Goal: Navigation & Orientation: Find specific page/section

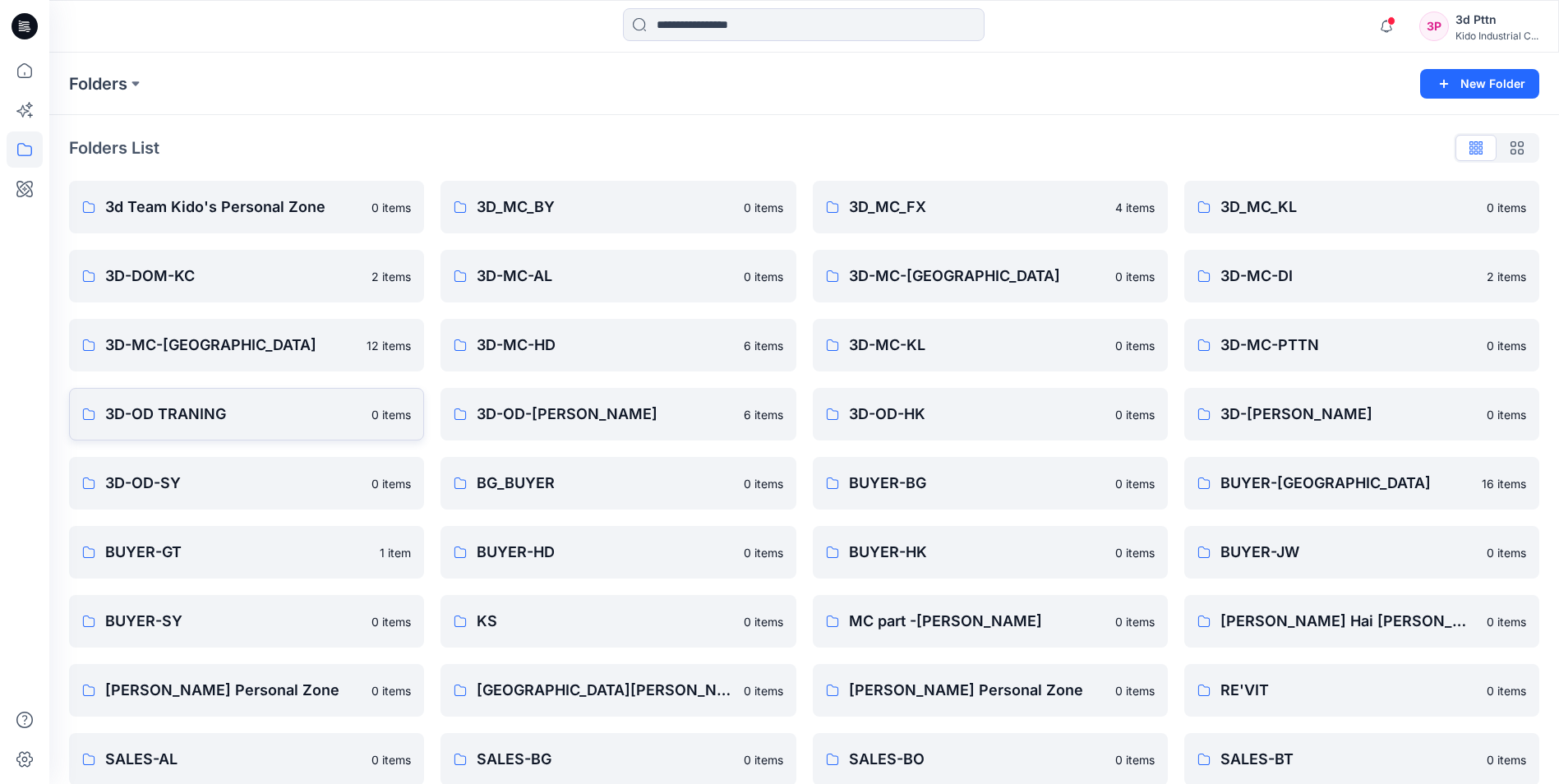
click at [225, 409] on p "3D-OD TRANING" at bounding box center [233, 414] width 257 height 23
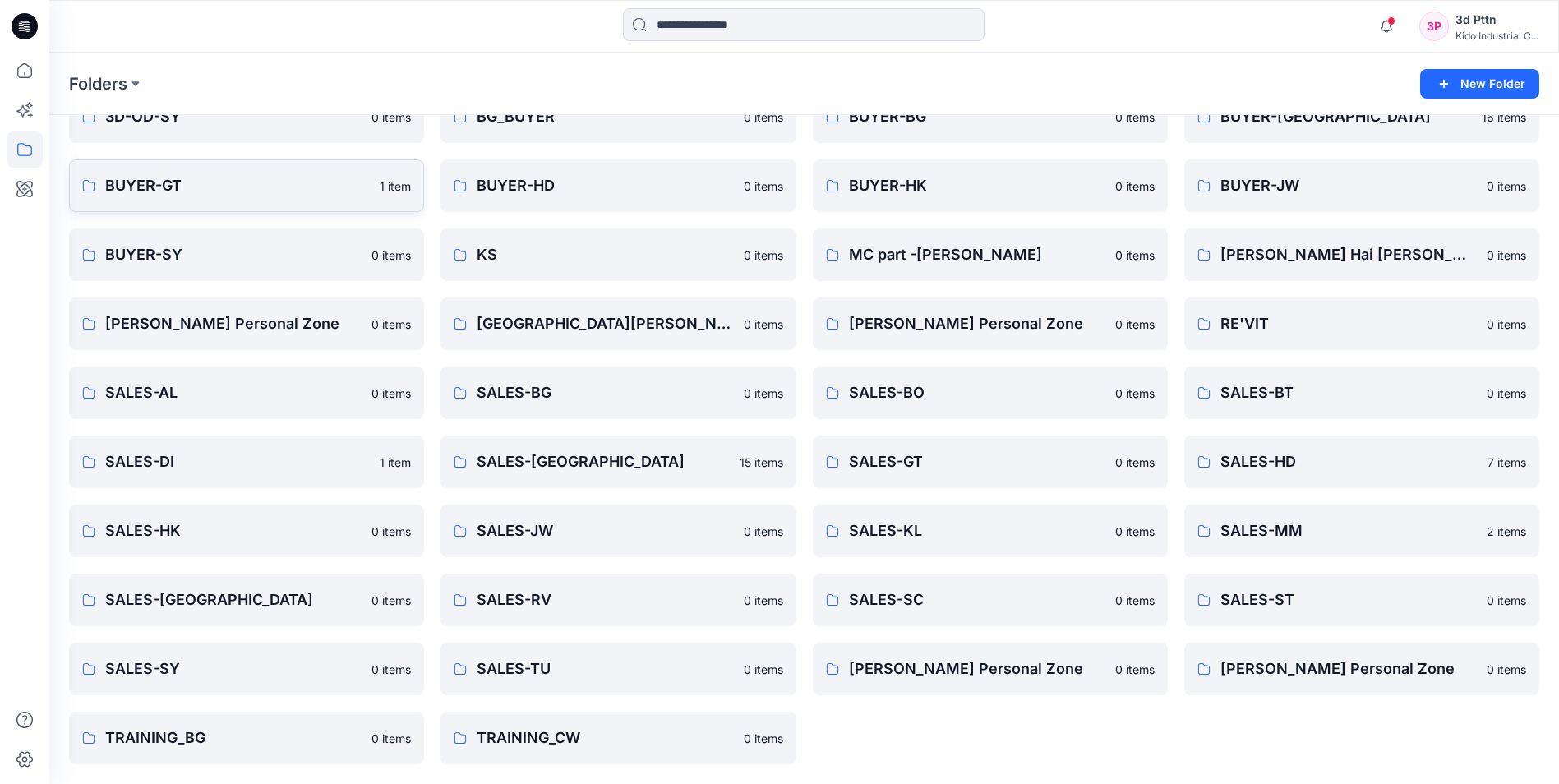
click at [181, 180] on p "BUYER-GT" at bounding box center [237, 186] width 264 height 23
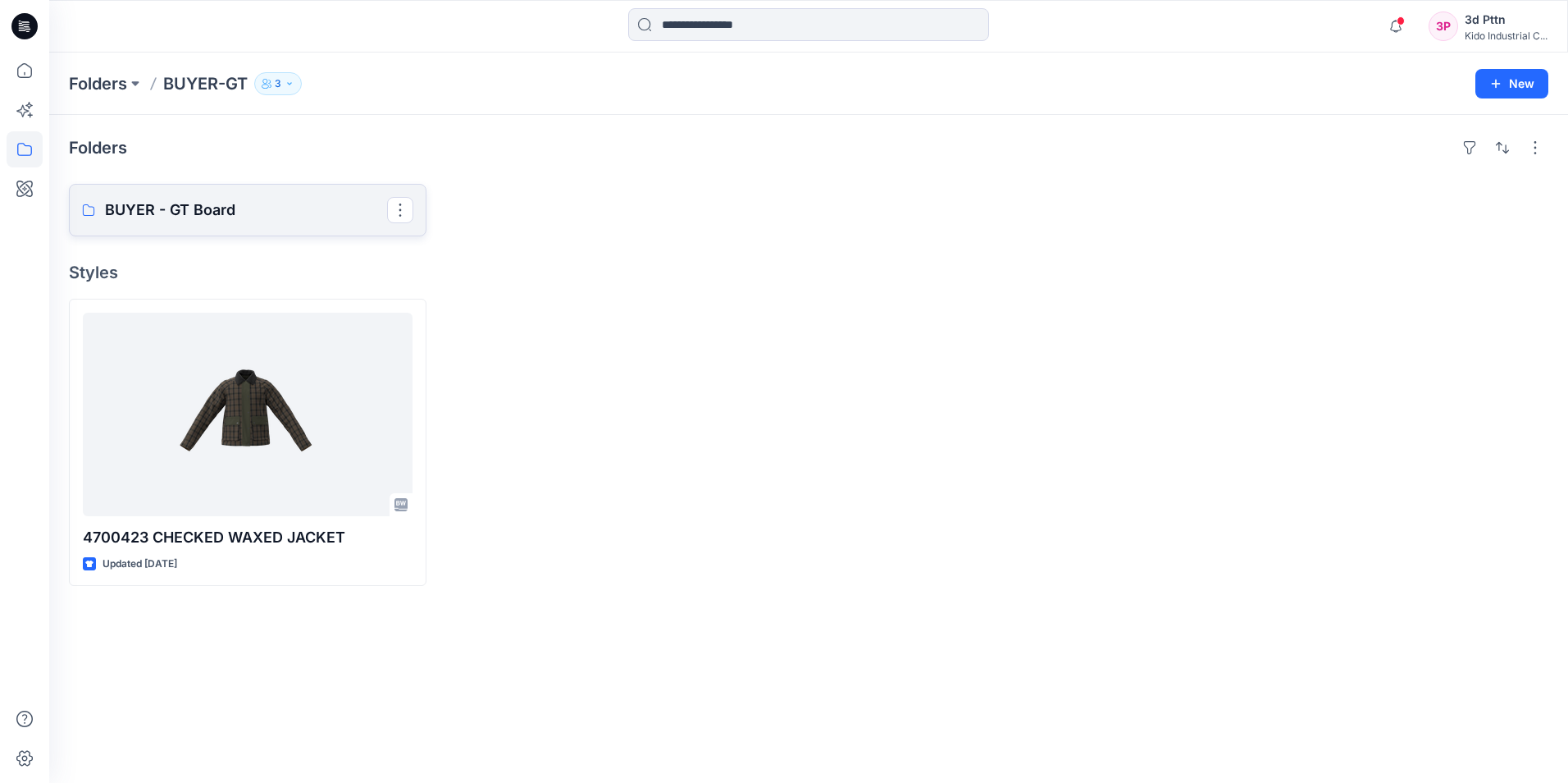
click at [257, 220] on p "BUYER - GT Board" at bounding box center [245, 210] width 282 height 23
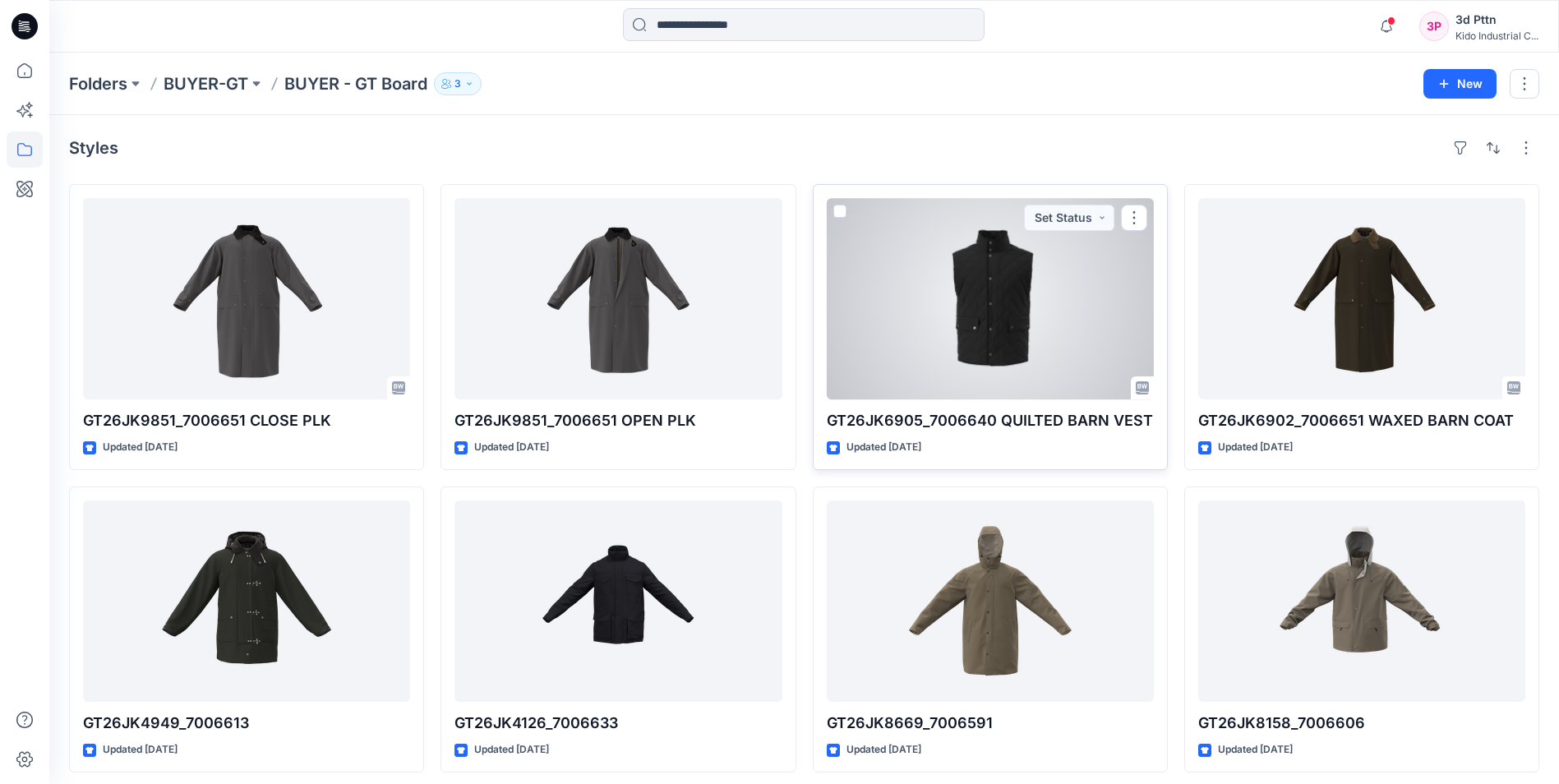
click at [998, 327] on div at bounding box center [990, 298] width 327 height 201
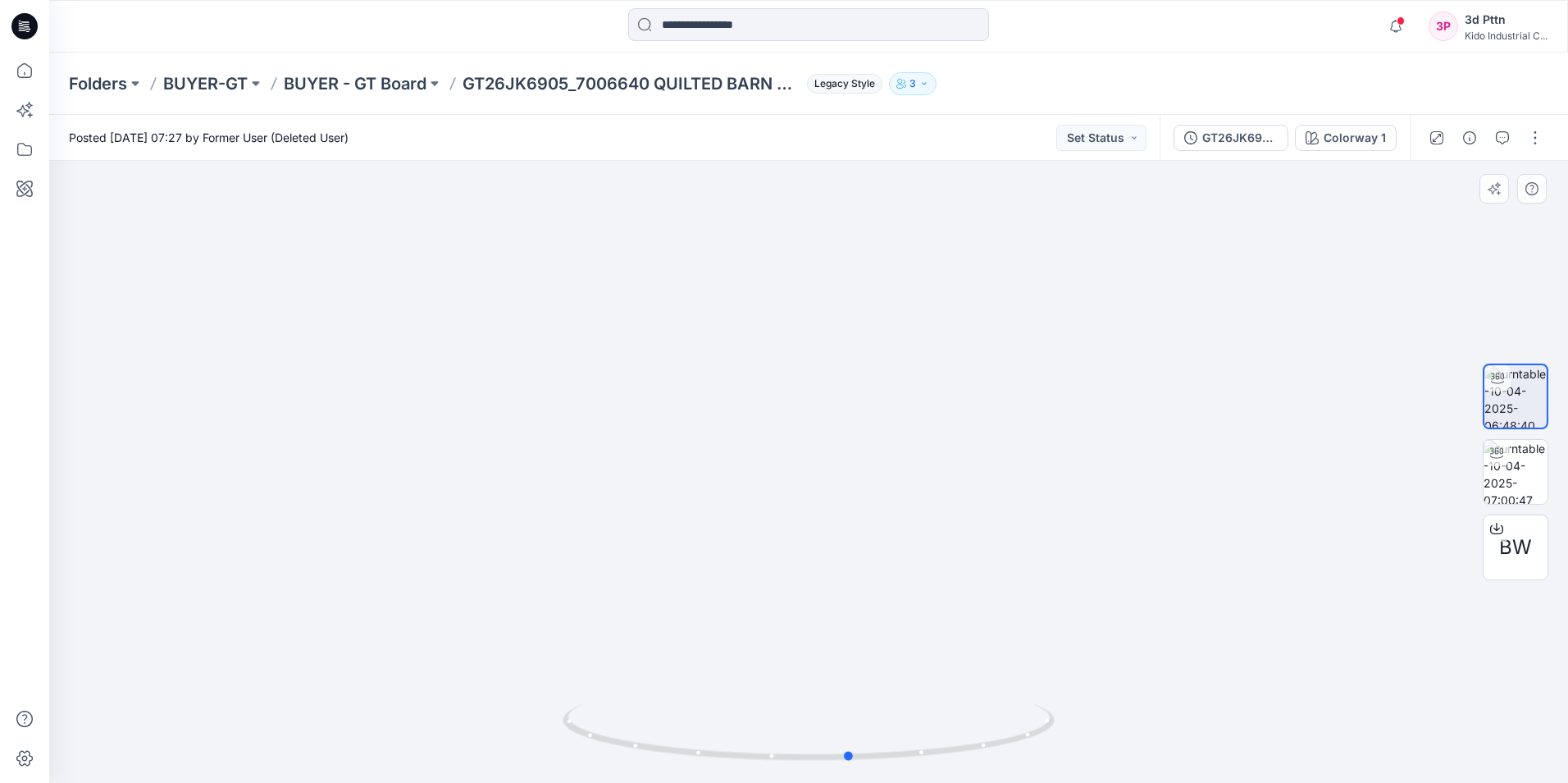
drag, startPoint x: 889, startPoint y: 762, endPoint x: 465, endPoint y: 741, distance: 424.5
click at [465, 741] on div at bounding box center [808, 472] width 1518 height 622
drag, startPoint x: 896, startPoint y: 392, endPoint x: 880, endPoint y: 476, distance: 85.5
drag, startPoint x: 880, startPoint y: 756, endPoint x: 890, endPoint y: 755, distance: 10.0
click at [890, 755] on icon at bounding box center [810, 733] width 496 height 61
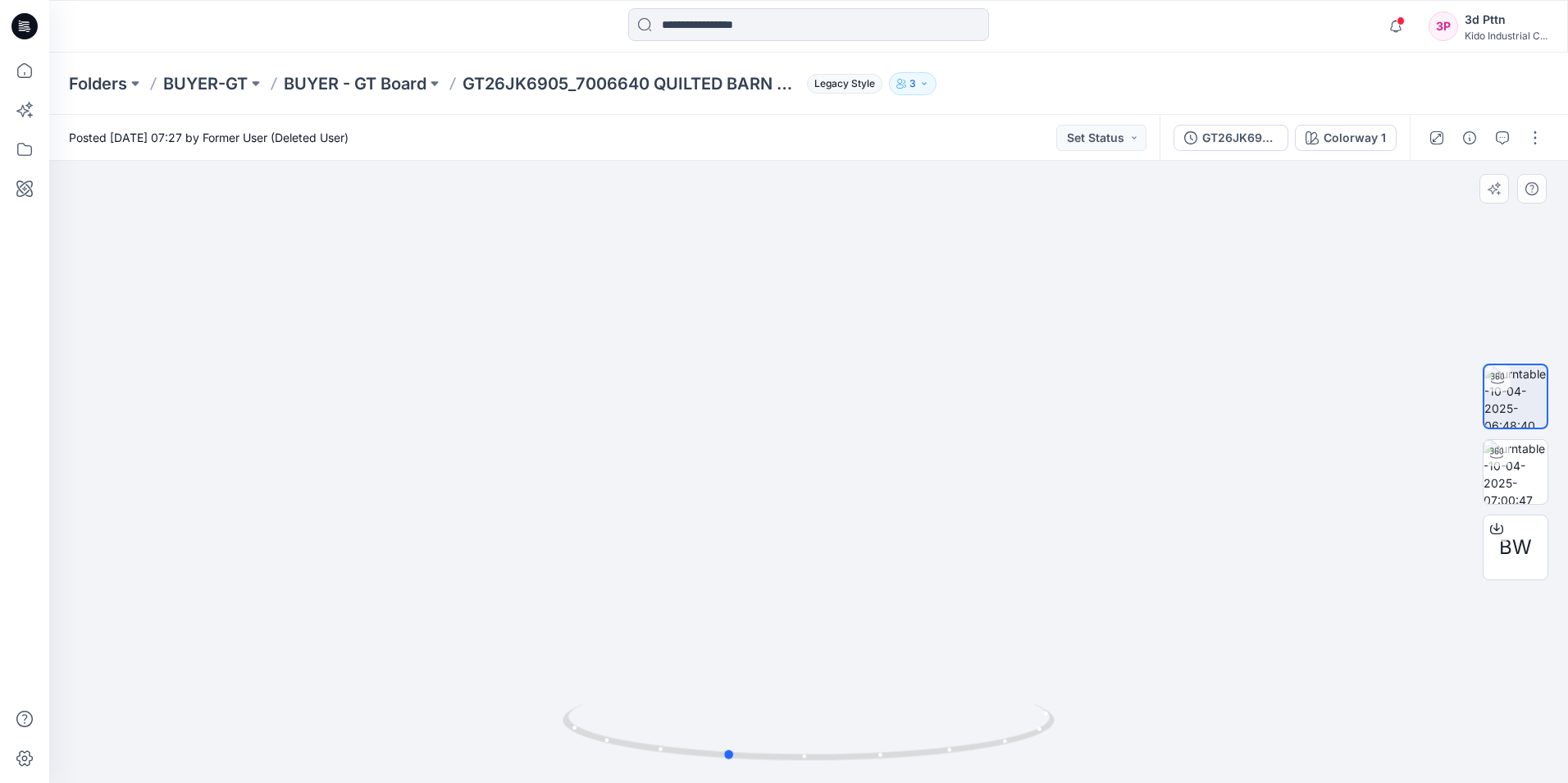
drag, startPoint x: 866, startPoint y: 762, endPoint x: 327, endPoint y: 718, distance: 540.8
click at [327, 718] on div at bounding box center [808, 472] width 1518 height 622
